Goal: Task Accomplishment & Management: Manage account settings

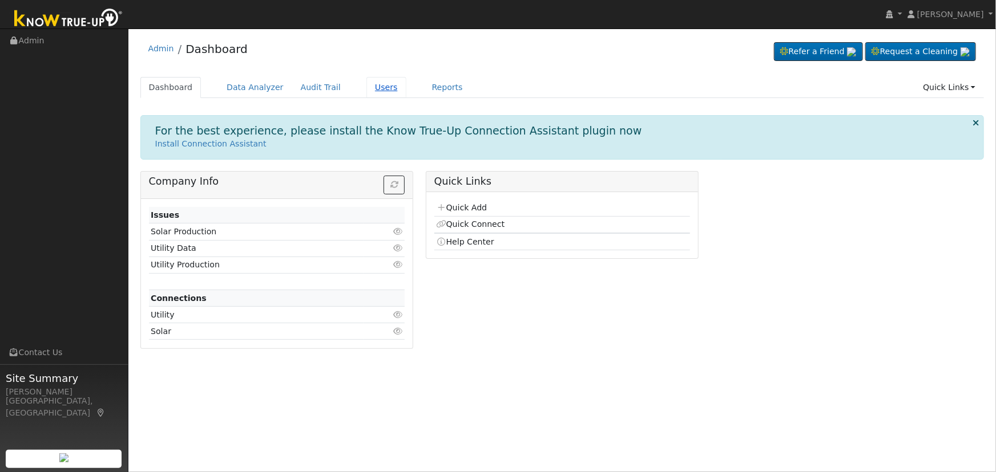
click at [381, 91] on link "Users" at bounding box center [386, 87] width 40 height 21
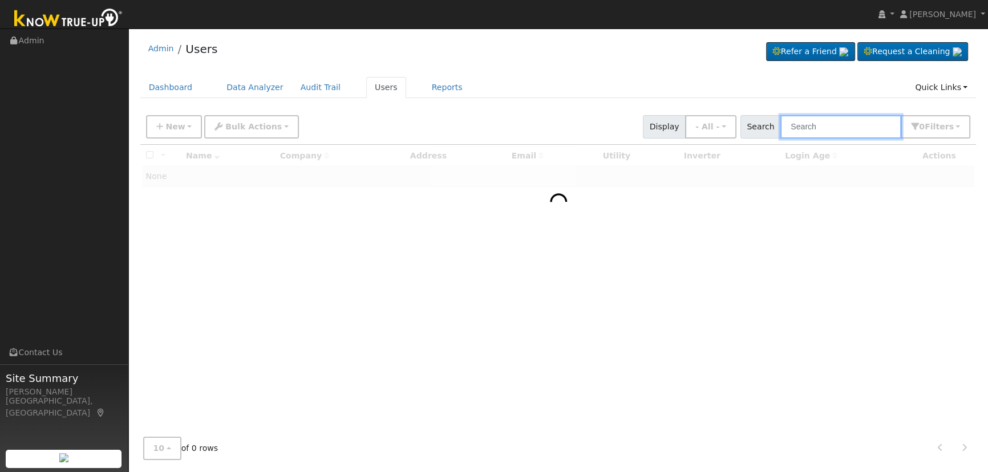
click at [822, 124] on input "text" at bounding box center [841, 126] width 121 height 23
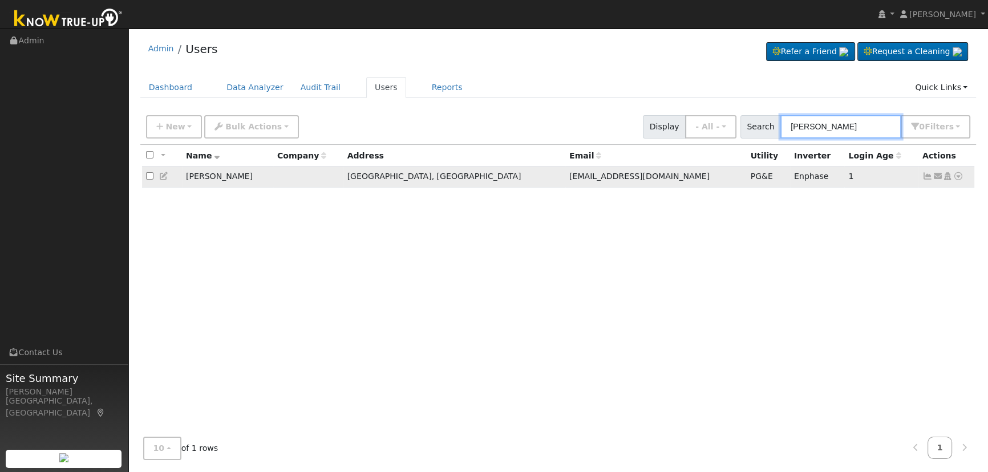
type input "grisby"
click at [924, 177] on icon at bounding box center [928, 176] width 10 height 8
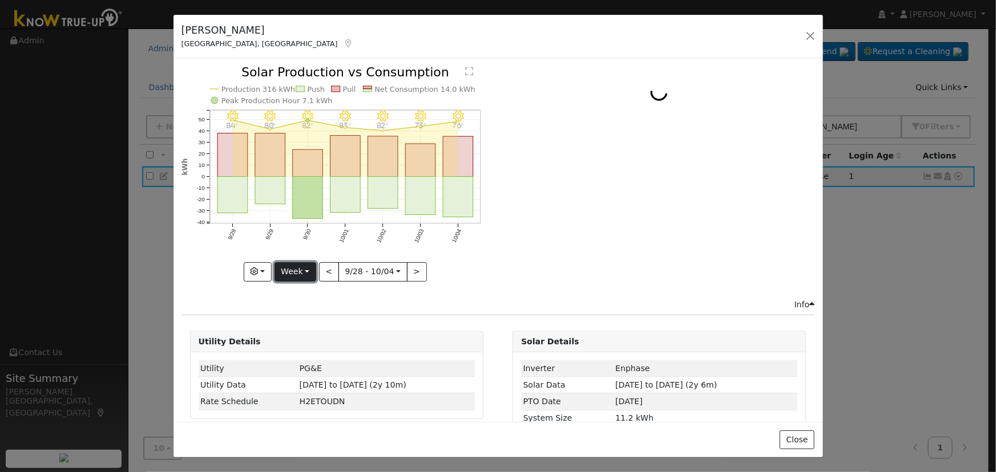
click at [294, 268] on button "Week" at bounding box center [295, 271] width 42 height 19
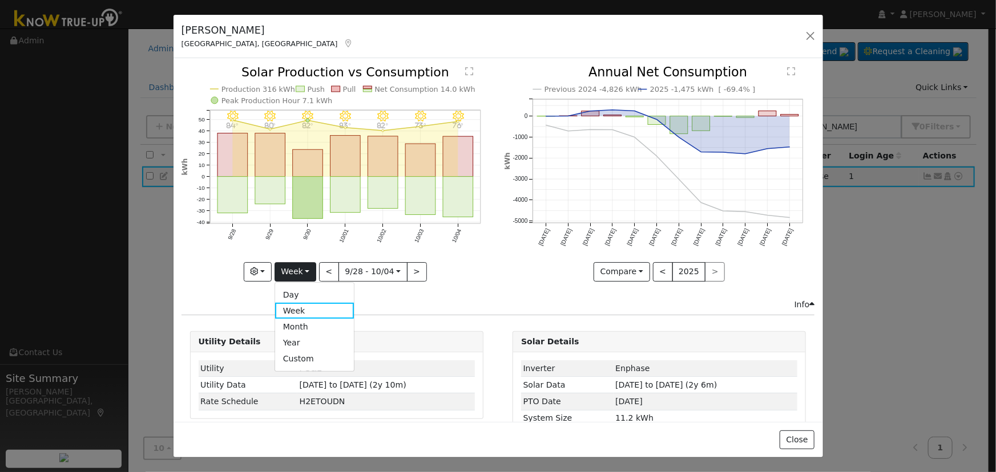
drag, startPoint x: 306, startPoint y: 342, endPoint x: 300, endPoint y: 337, distance: 8.1
click at [305, 342] on link "Year" at bounding box center [314, 343] width 79 height 16
type input "2024-10-01"
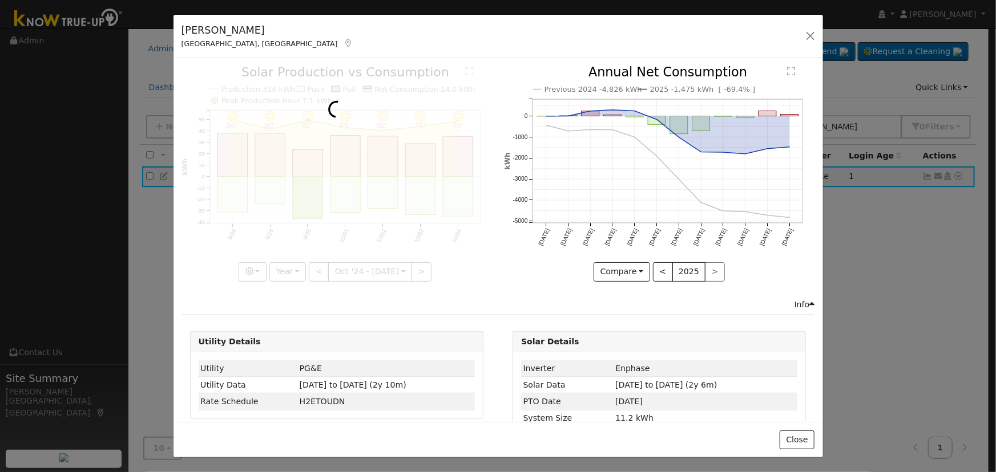
click at [258, 274] on div at bounding box center [336, 173] width 310 height 215
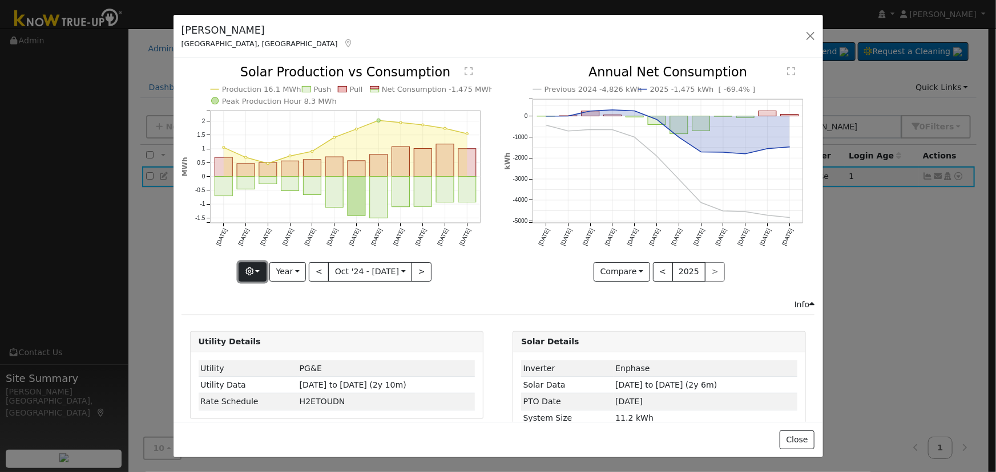
click at [257, 262] on button "button" at bounding box center [252, 271] width 28 height 19
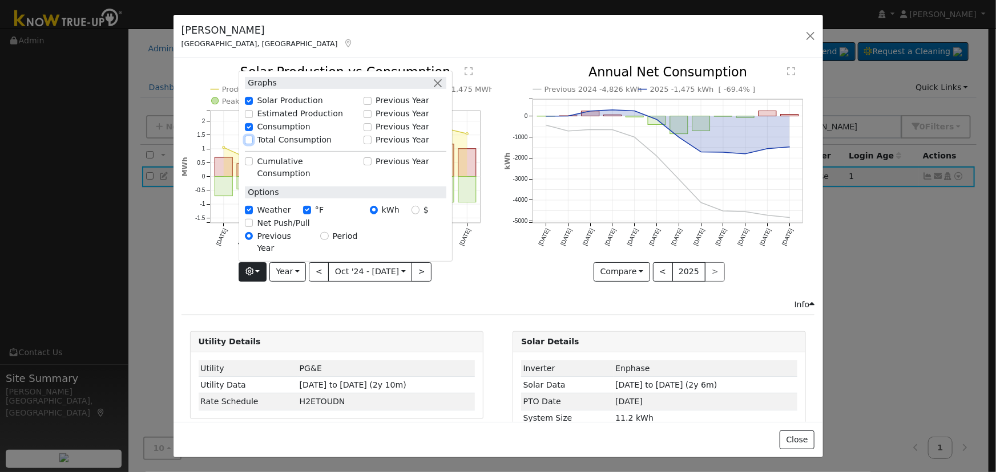
click at [250, 144] on input "Total Consumption" at bounding box center [249, 140] width 8 height 8
checkbox input "true"
click at [436, 89] on button "button" at bounding box center [437, 83] width 12 height 12
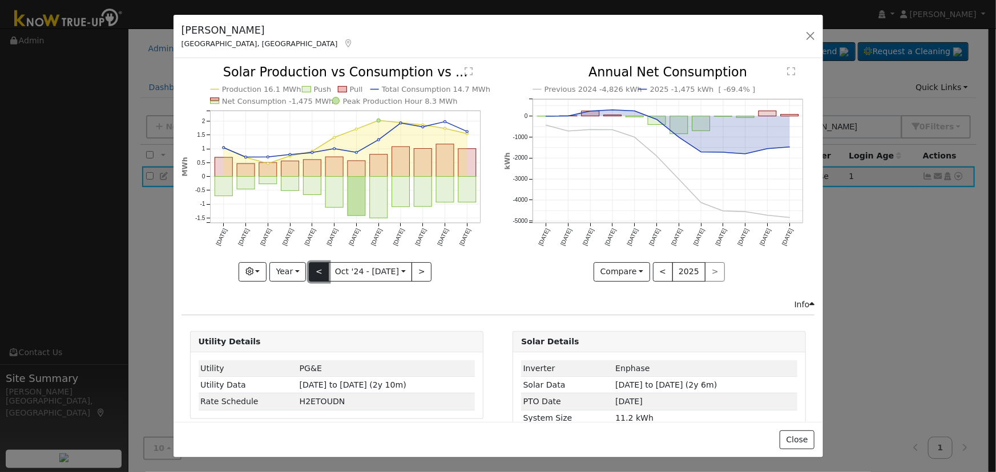
click at [316, 269] on button "<" at bounding box center [319, 271] width 20 height 19
type input "2023-10-01"
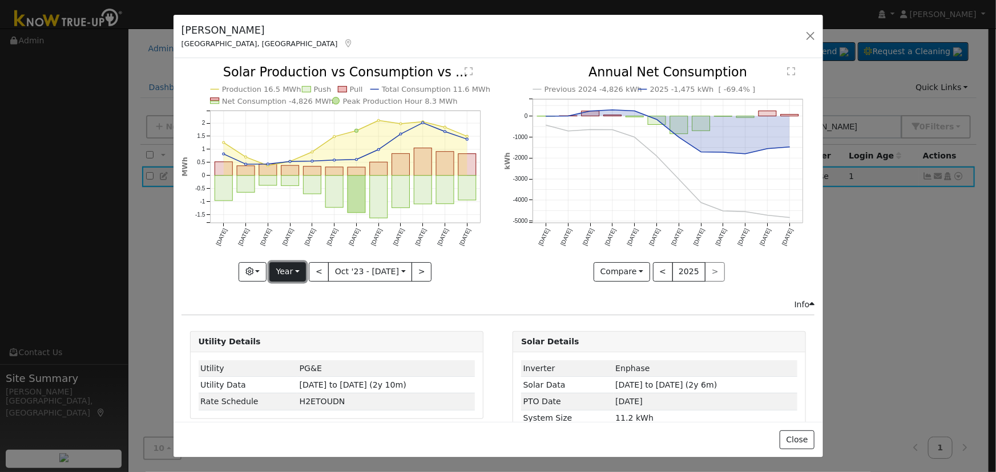
click at [287, 266] on button "Year" at bounding box center [287, 271] width 37 height 19
click at [299, 359] on link "Custom" at bounding box center [309, 359] width 79 height 16
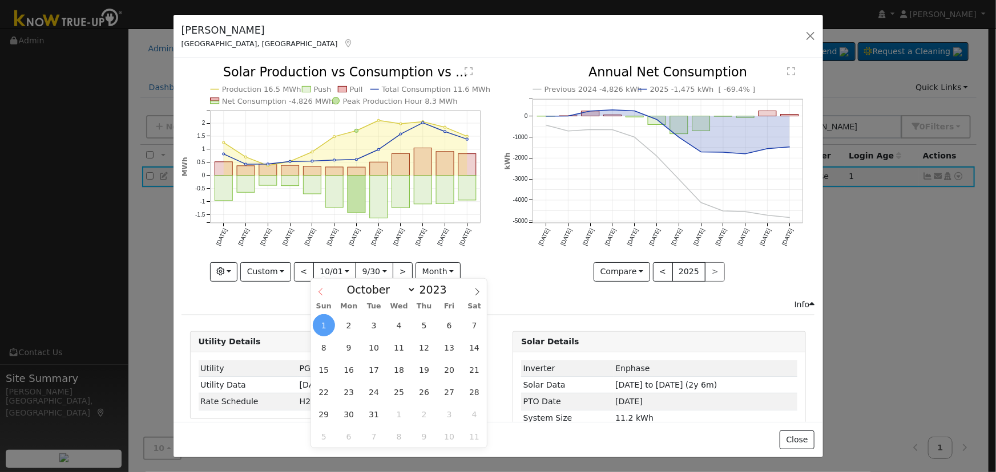
click at [320, 270] on input "2023-10-01" at bounding box center [335, 272] width 42 height 18
click at [382, 289] on select "January February March April May June July August September October November De…" at bounding box center [378, 290] width 75 height 14
select select "5"
click at [350, 283] on select "January February March April May June July August September October November De…" at bounding box center [378, 290] width 75 height 14
click at [432, 293] on input "2023" at bounding box center [436, 290] width 41 height 13
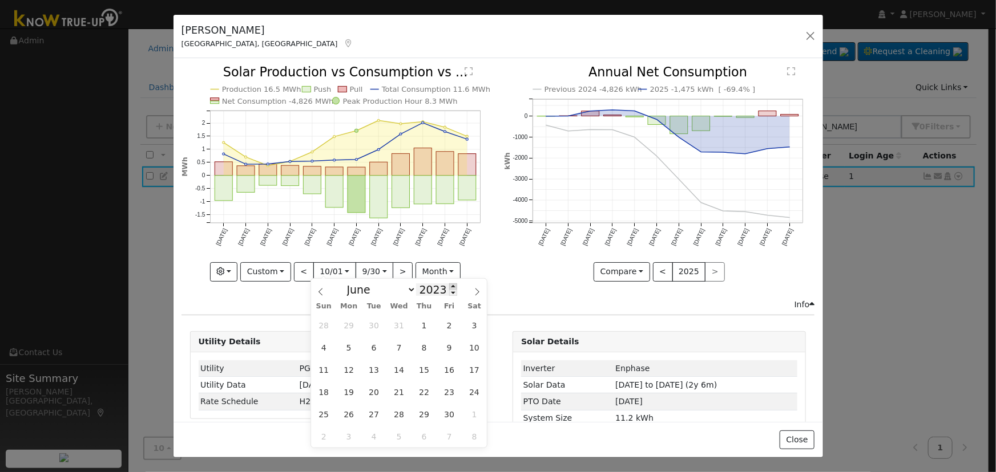
click at [449, 286] on span at bounding box center [453, 287] width 8 height 6
type input "2024"
click at [328, 391] on span "16" at bounding box center [324, 392] width 22 height 22
type input "2024-06-16"
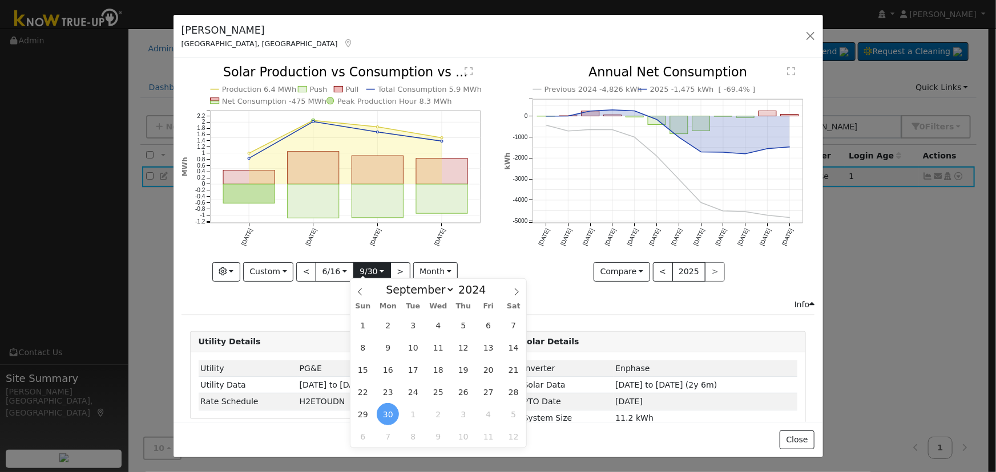
click at [365, 267] on input "2024-09-30" at bounding box center [372, 272] width 37 height 18
click at [488, 286] on span at bounding box center [492, 287] width 8 height 6
type input "2025"
click at [436, 294] on select "January February March April May June July August September October November De…" at bounding box center [417, 290] width 75 height 14
select select "5"
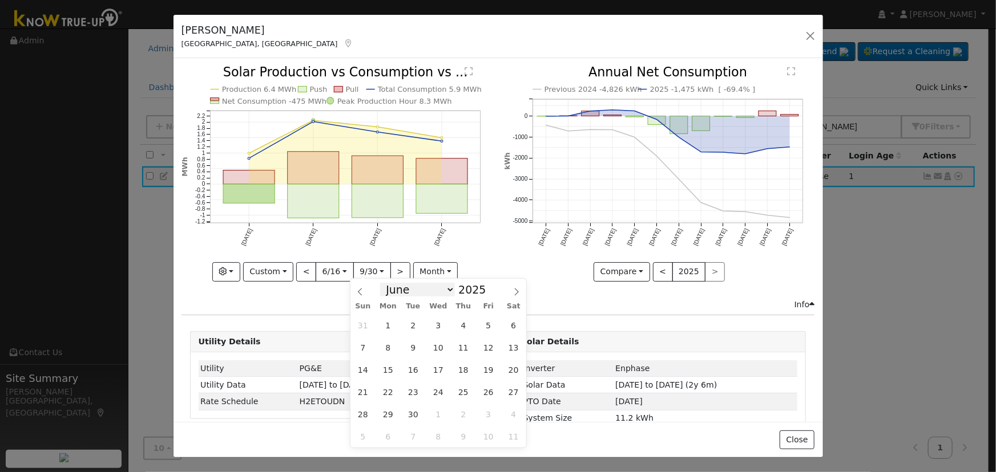
click at [390, 283] on select "January February March April May June July August September October November De…" at bounding box center [417, 290] width 75 height 14
click at [394, 366] on span "16" at bounding box center [388, 370] width 22 height 22
type input "2025-06-16"
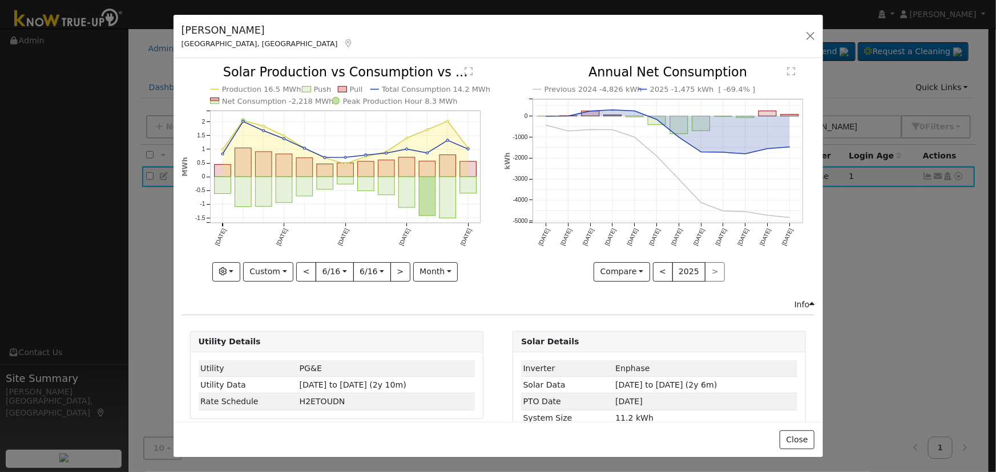
click at [504, 229] on icon "Previous 2024 -4,826 kWh 2025 -1,475 kWh [ -69.4% ] Oct '24 Nov '24 Dec '24 Jan…" at bounding box center [659, 170] width 310 height 208
click at [274, 266] on button "Custom" at bounding box center [268, 271] width 51 height 19
click at [335, 268] on input "2024-06-16" at bounding box center [334, 272] width 37 height 18
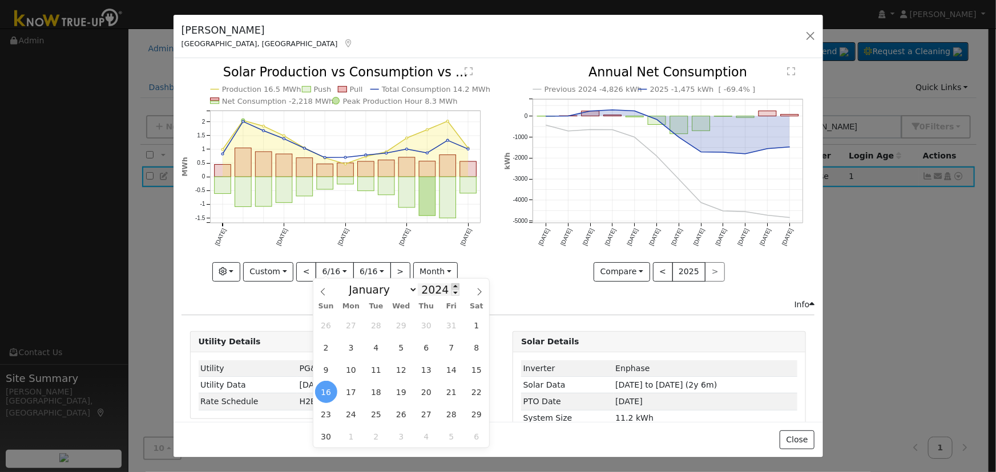
click at [451, 286] on span at bounding box center [455, 287] width 8 height 6
click at [451, 292] on span at bounding box center [455, 293] width 8 height 6
type input "2023"
click at [449, 369] on span "16" at bounding box center [451, 370] width 22 height 22
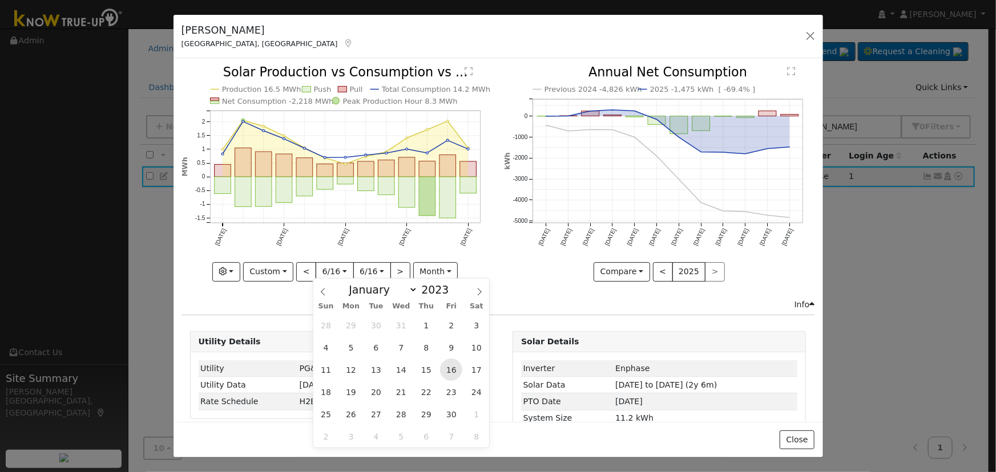
type input "2023-06-16"
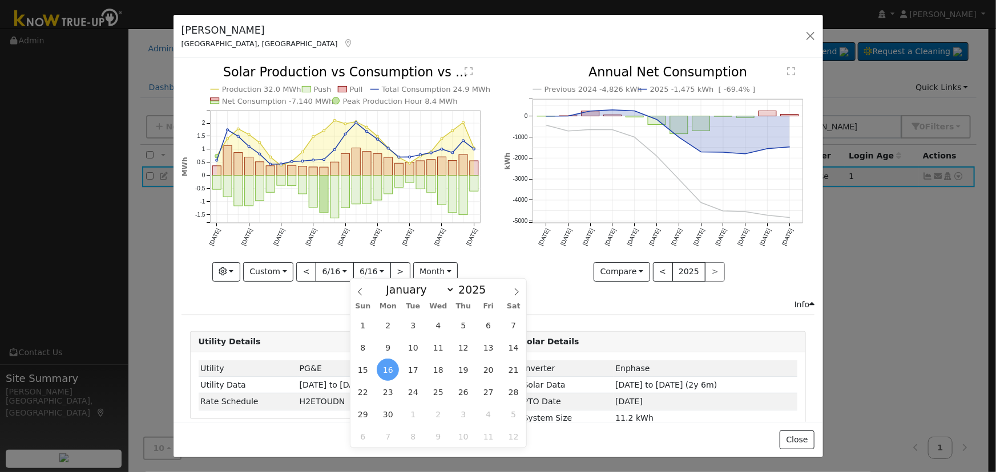
click at [374, 268] on input "2025-06-16" at bounding box center [372, 272] width 37 height 18
click at [465, 290] on input "2025" at bounding box center [475, 290] width 41 height 13
click at [488, 285] on span at bounding box center [492, 287] width 8 height 6
click at [488, 293] on span at bounding box center [492, 293] width 8 height 6
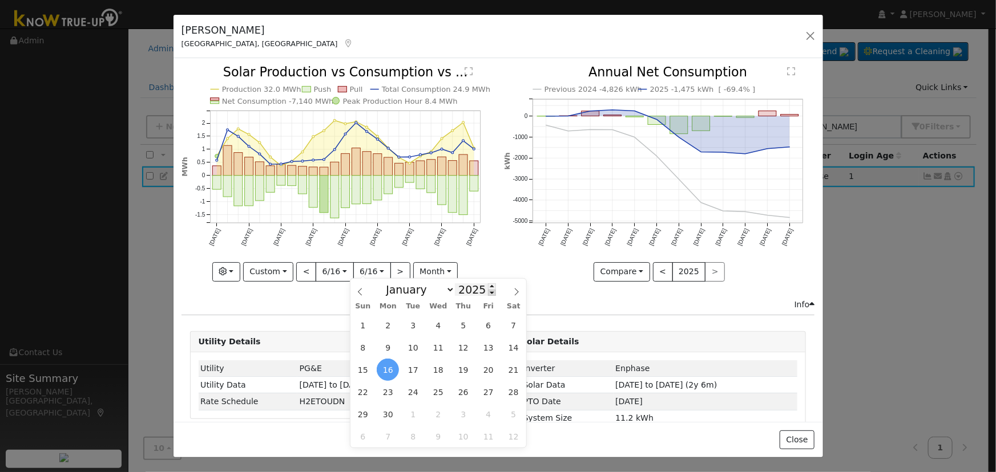
type input "2024"
click at [362, 389] on span "16" at bounding box center [362, 392] width 22 height 22
type input "2024-06-16"
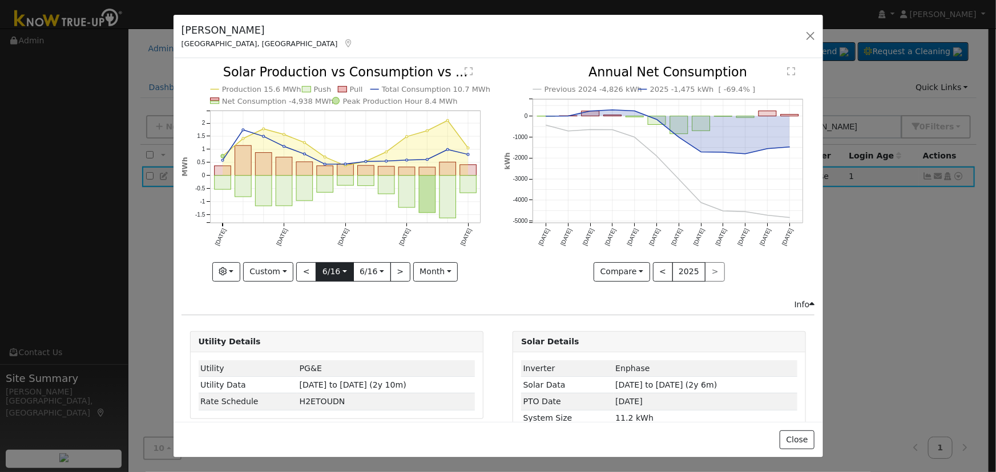
click at [334, 274] on input "2023-06-16" at bounding box center [334, 272] width 37 height 18
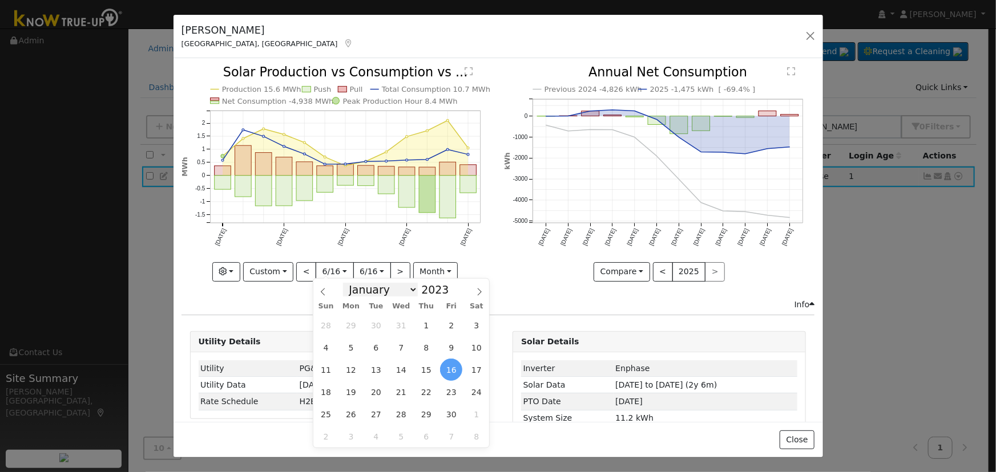
click at [406, 290] on select "January February March April May June July August September October November De…" at bounding box center [380, 290] width 75 height 14
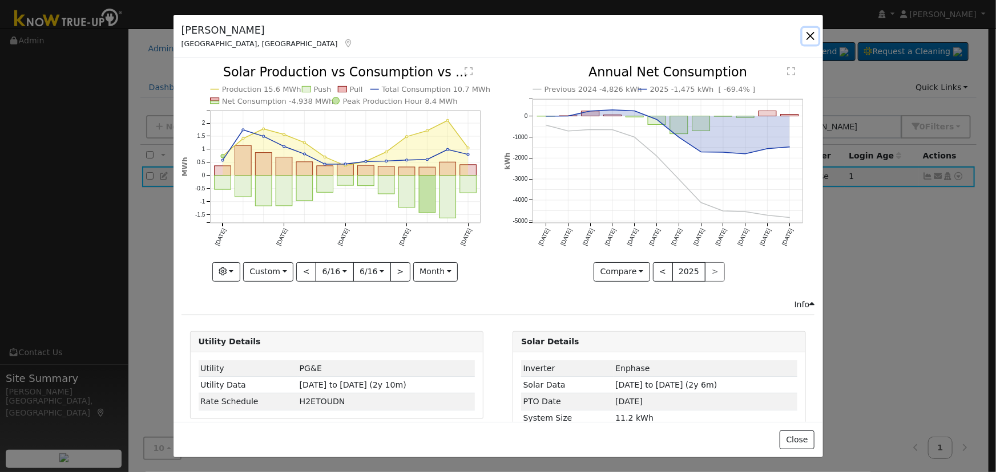
click at [807, 40] on button "button" at bounding box center [810, 36] width 16 height 16
